Goal: Find specific page/section: Find specific page/section

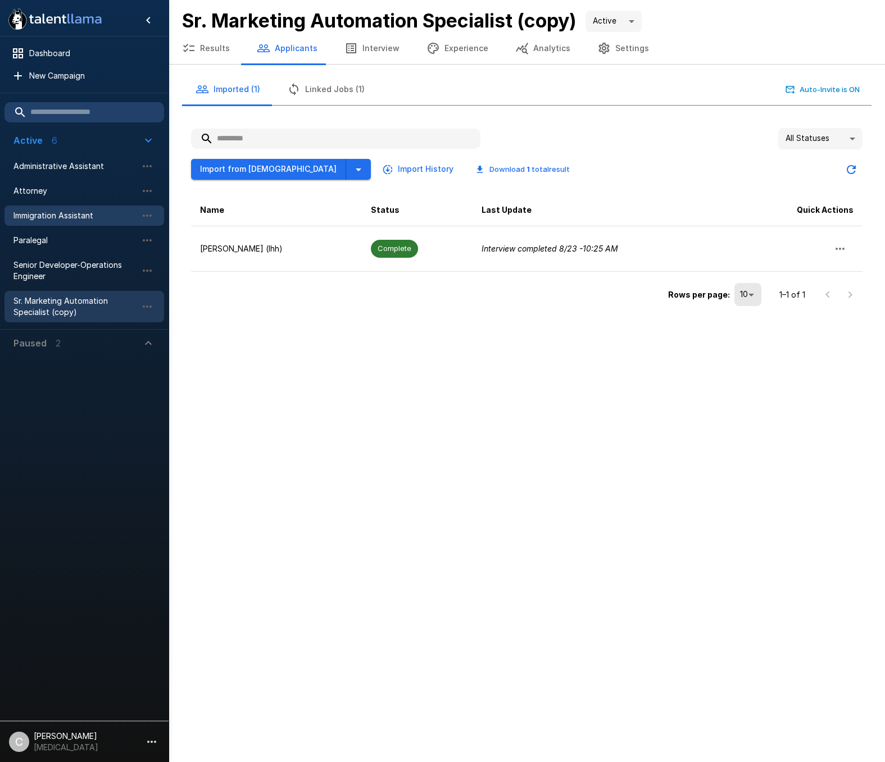
click at [54, 217] on span "Immigration Assistant" at bounding box center [75, 215] width 124 height 11
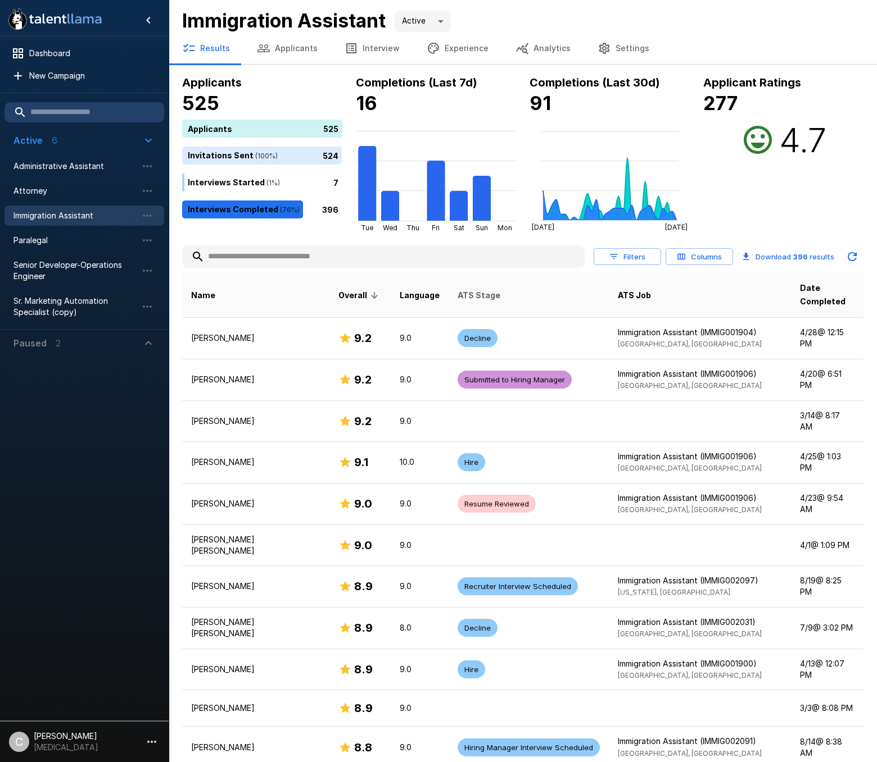
click at [457, 289] on span "ATS Stage" at bounding box center [478, 295] width 43 height 13
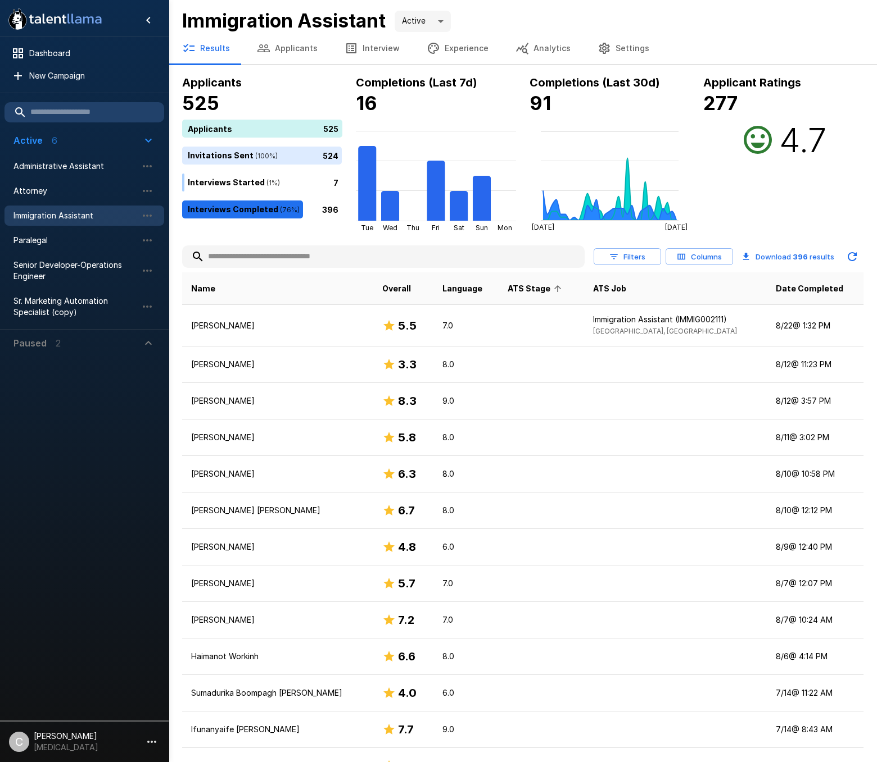
click at [525, 294] on span "ATS Stage" at bounding box center [535, 288] width 57 height 13
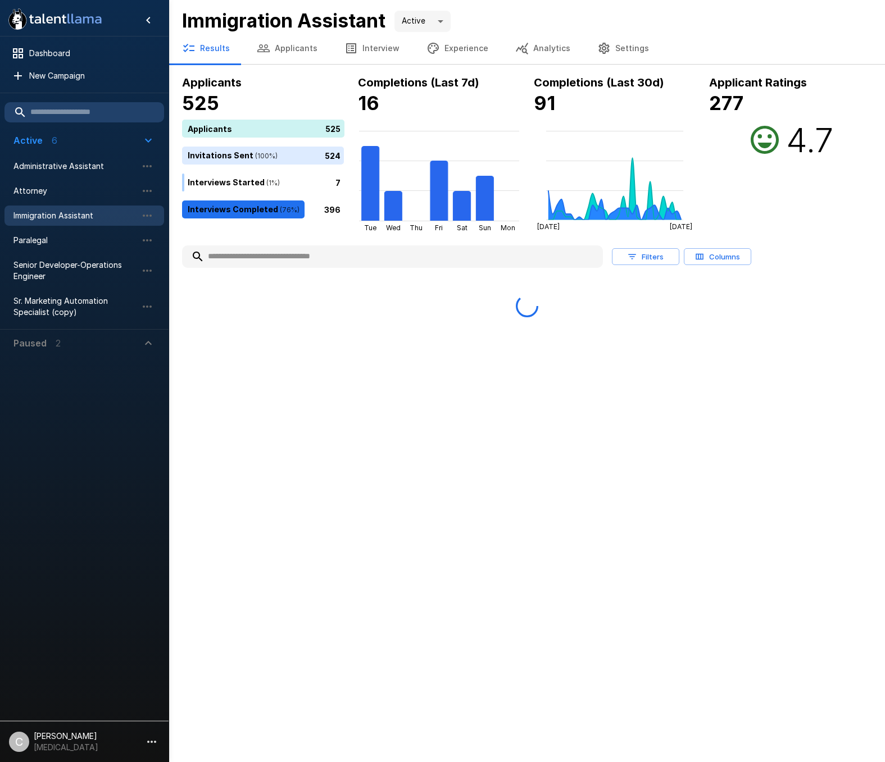
click at [647, 259] on button "Filters" at bounding box center [645, 256] width 67 height 17
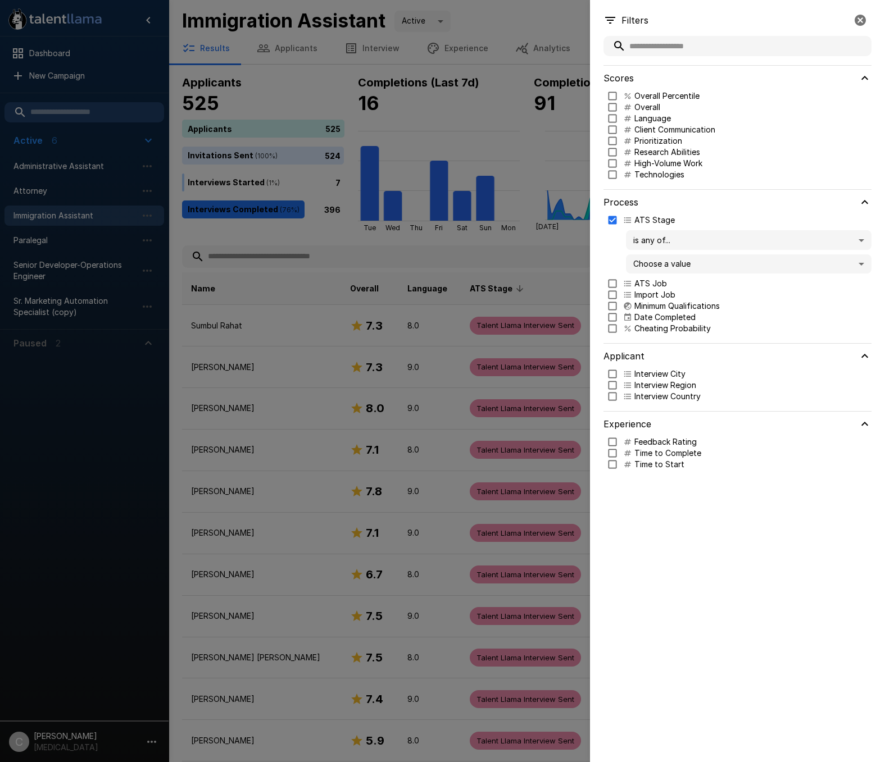
click at [683, 244] on body ".st0{fill:#FFFFFF;} .st1{fill:#76a4ed;} Dashboard New Campaign Active 6 Adminis…" at bounding box center [442, 381] width 885 height 762
click at [672, 258] on span "is any of..." at bounding box center [749, 261] width 228 height 12
click at [617, 248] on div "is any of... ** Choose a value" at bounding box center [740, 251] width 264 height 43
click at [644, 265] on body ".st0{fill:#FFFFFF;} .st1{fill:#76a4ed;} Dashboard New Campaign Active 6 Adminis…" at bounding box center [442, 381] width 885 height 762
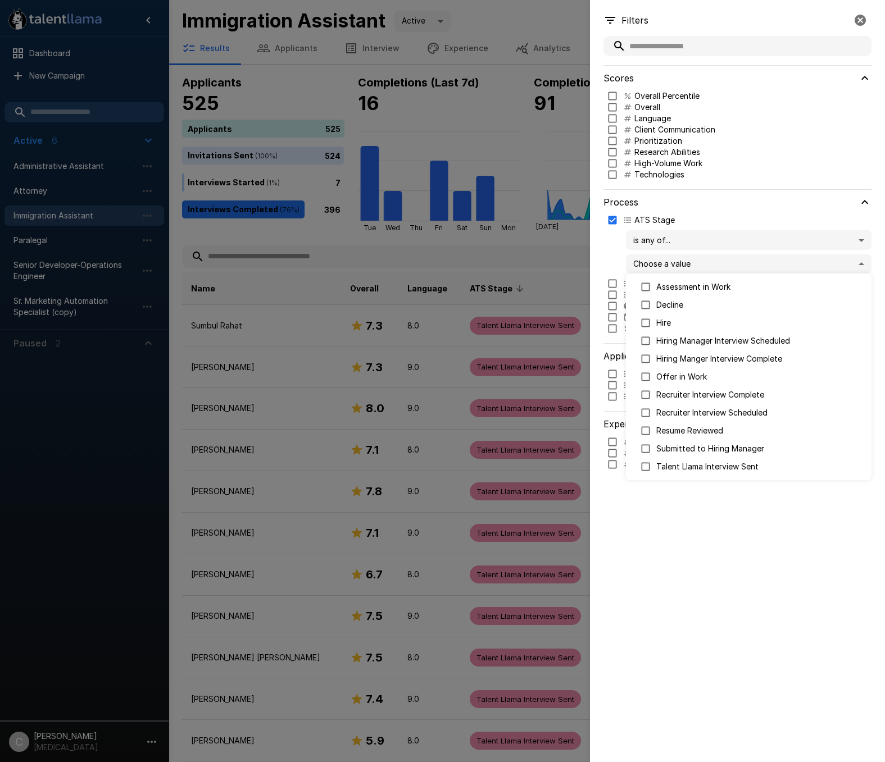
type input "****"
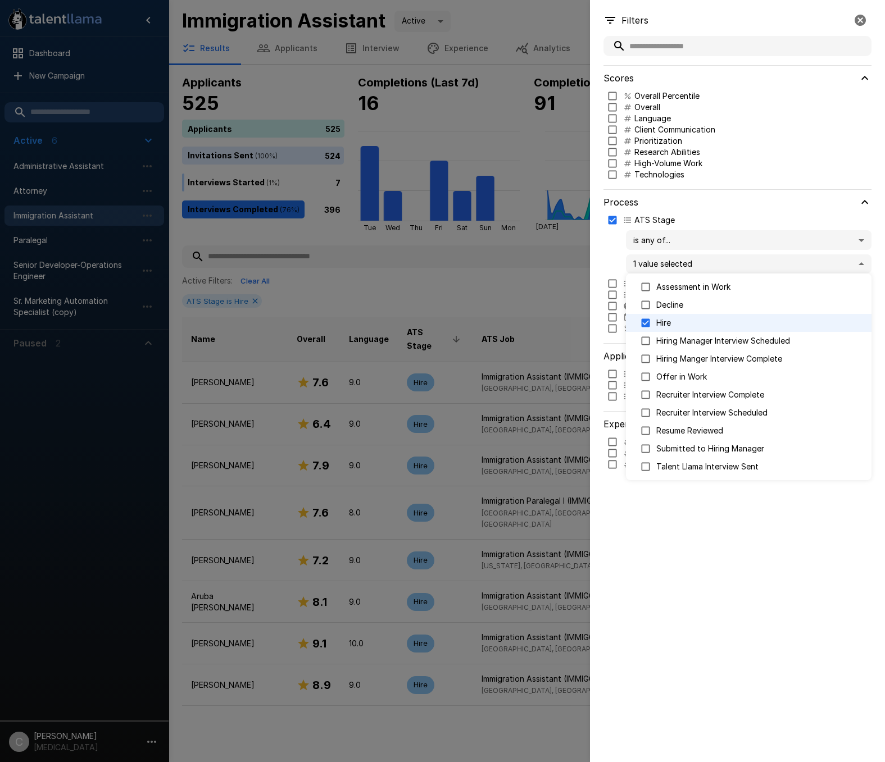
click at [615, 535] on div at bounding box center [442, 381] width 885 height 762
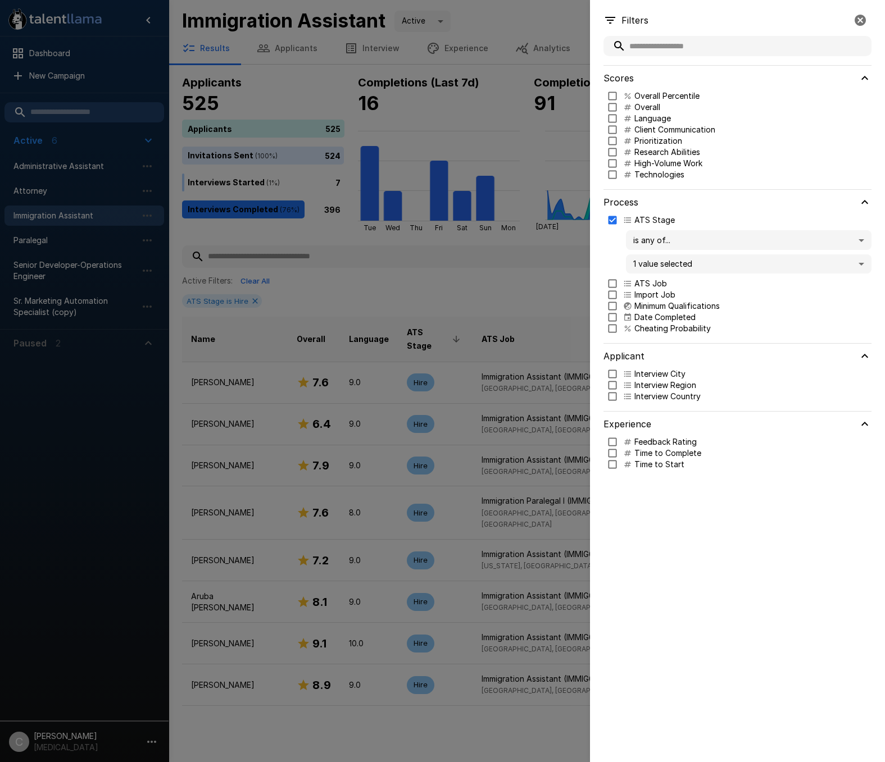
click at [462, 271] on div at bounding box center [442, 381] width 885 height 762
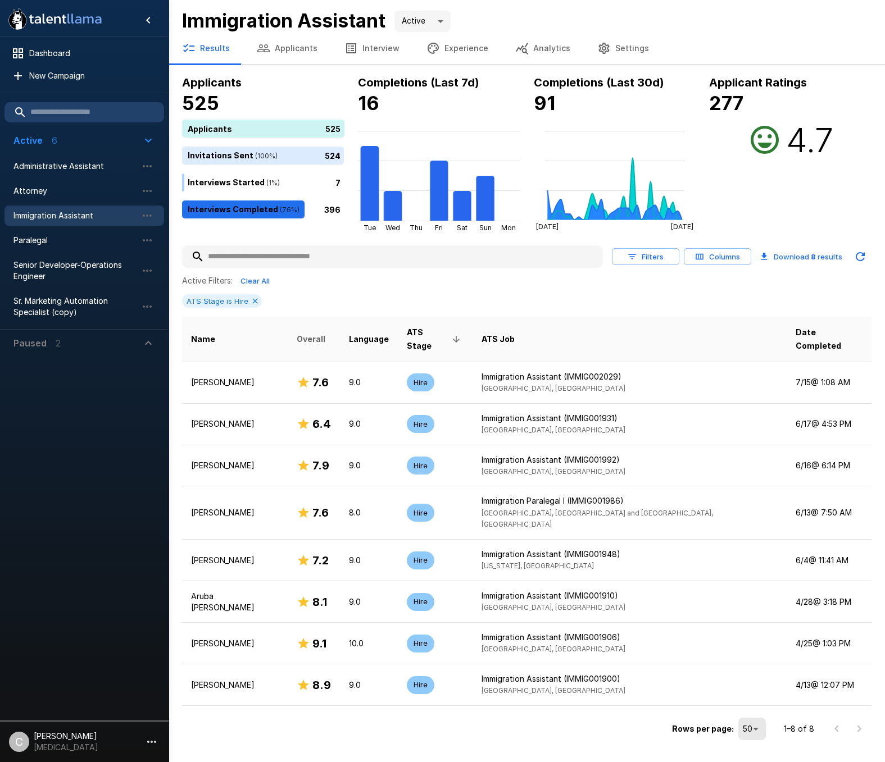
click at [319, 333] on span "Overall" at bounding box center [311, 339] width 29 height 13
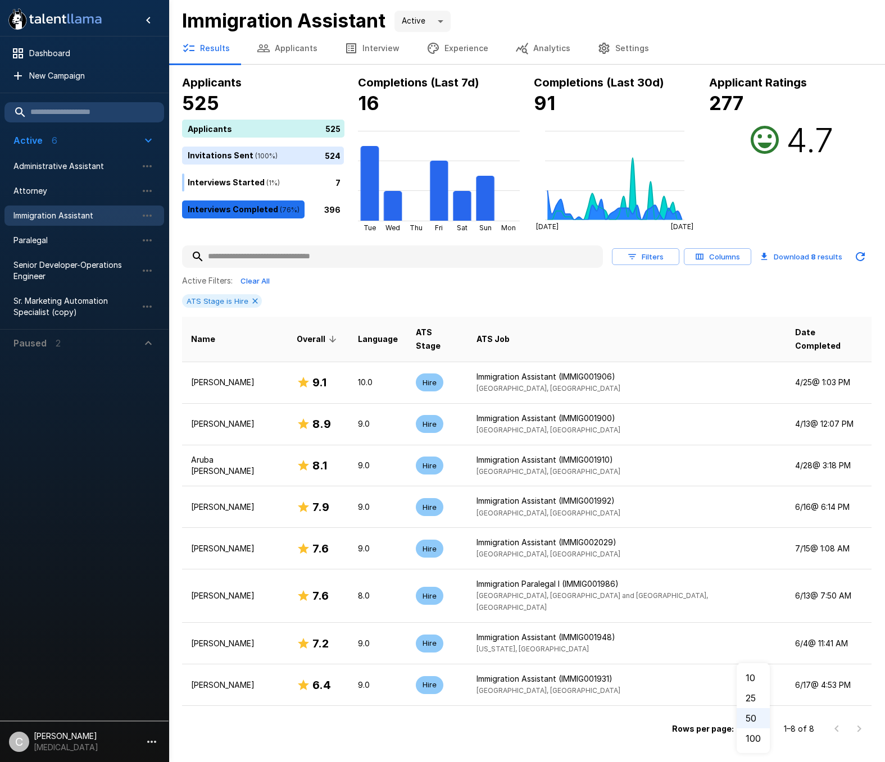
click at [756, 703] on body ".st0{fill:#FFFFFF;} .st1{fill:#76a4ed;} Dashboard New Campaign Active 6 Adminis…" at bounding box center [442, 381] width 885 height 762
click at [753, 742] on li "100" at bounding box center [753, 739] width 33 height 20
click at [452, 297] on div "ATS Stage is Hire" at bounding box center [526, 300] width 689 height 13
click at [402, 316] on div "Filters Columns Download 8 results Active Filters: Clear All ATS Stage is Hire …" at bounding box center [526, 492] width 689 height 503
click at [35, 244] on span "Paralegal" at bounding box center [75, 240] width 124 height 11
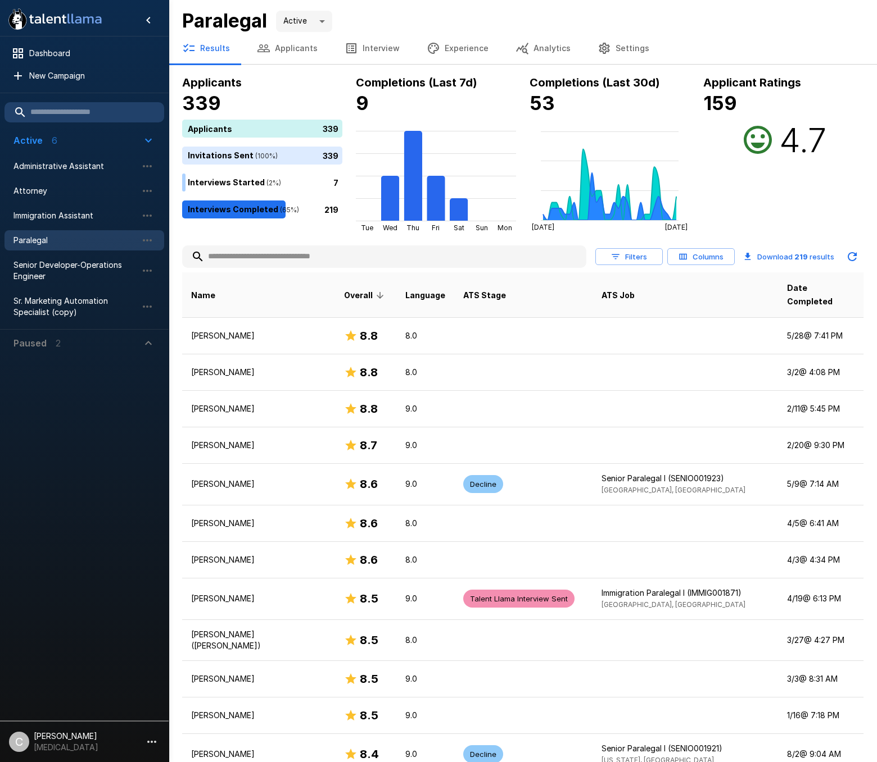
click at [637, 262] on button "Filters" at bounding box center [628, 256] width 67 height 17
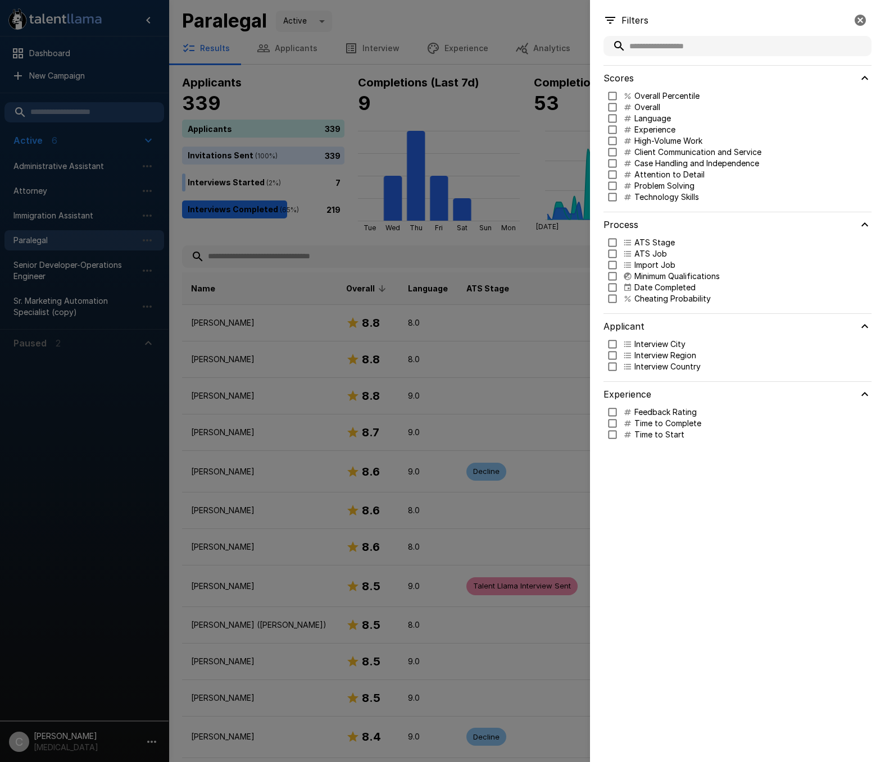
click at [562, 272] on div at bounding box center [442, 381] width 885 height 762
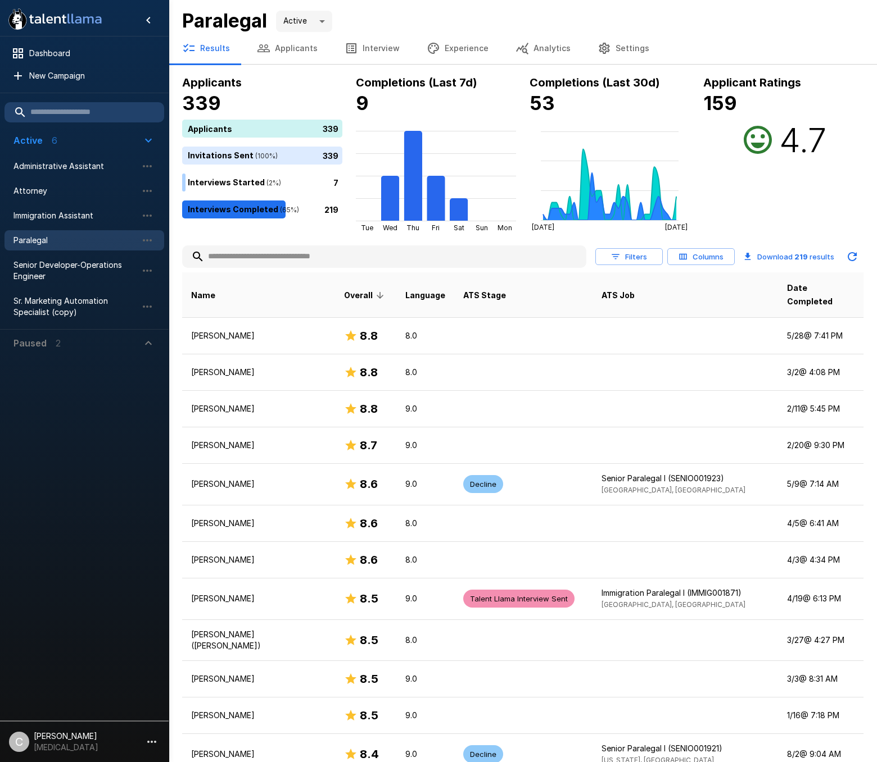
click at [558, 276] on th "ATS Stage" at bounding box center [523, 296] width 138 height 46
